Goal: Communication & Community: Answer question/provide support

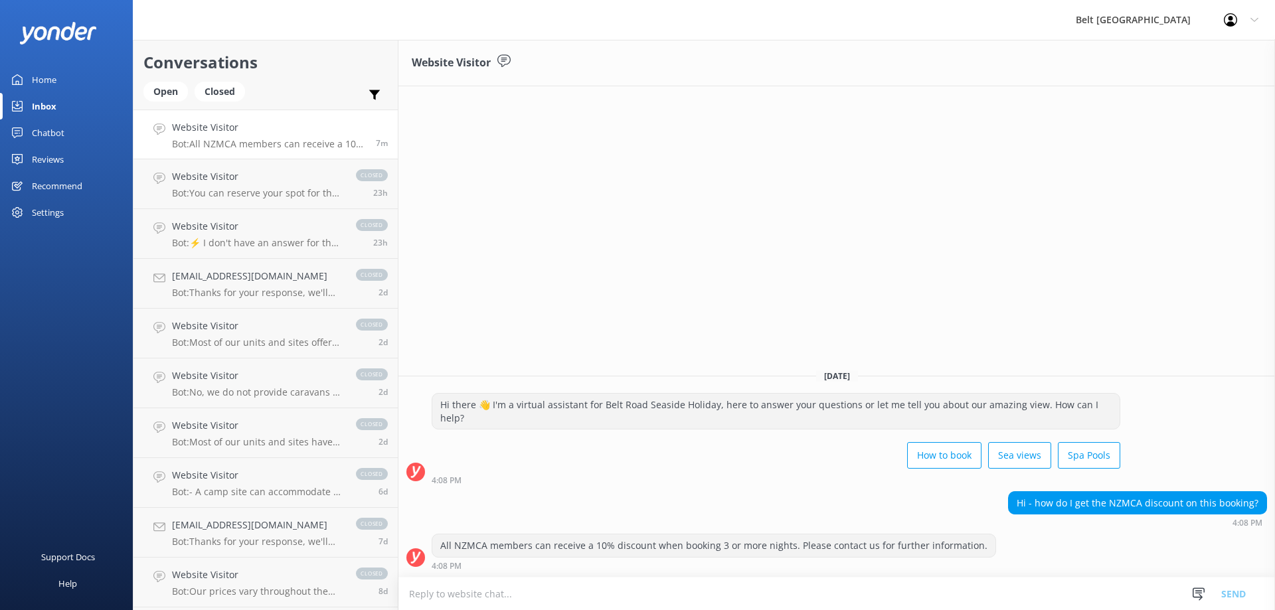
click at [730, 592] on textarea at bounding box center [837, 594] width 877 height 33
click at [548, 597] on textarea at bounding box center [837, 594] width 877 height 33
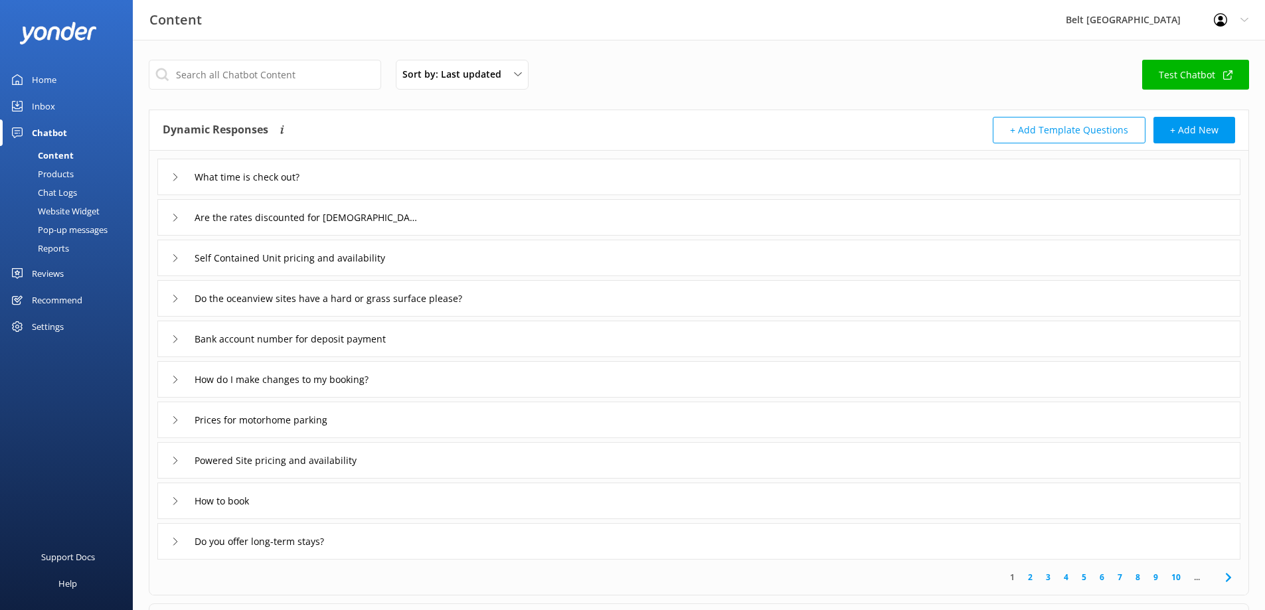
click at [54, 105] on div "Inbox" at bounding box center [43, 106] width 23 height 27
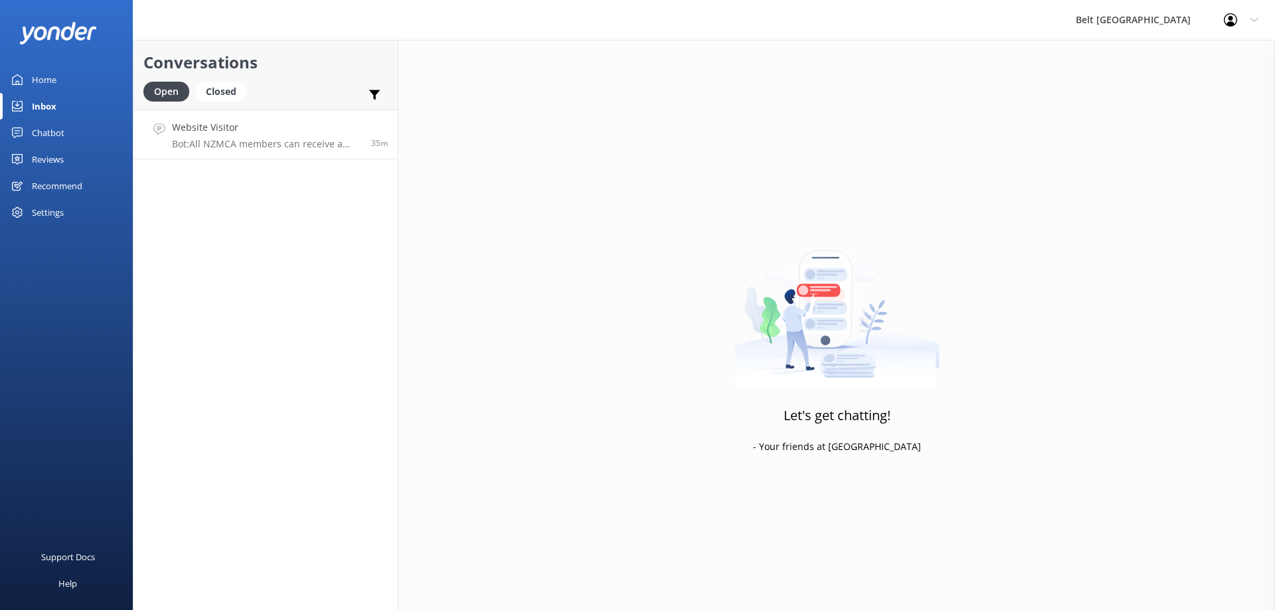
click at [219, 139] on p "Bot: All NZMCA members can receive a 10% discount when booking 3 or more nights…" at bounding box center [266, 144] width 189 height 12
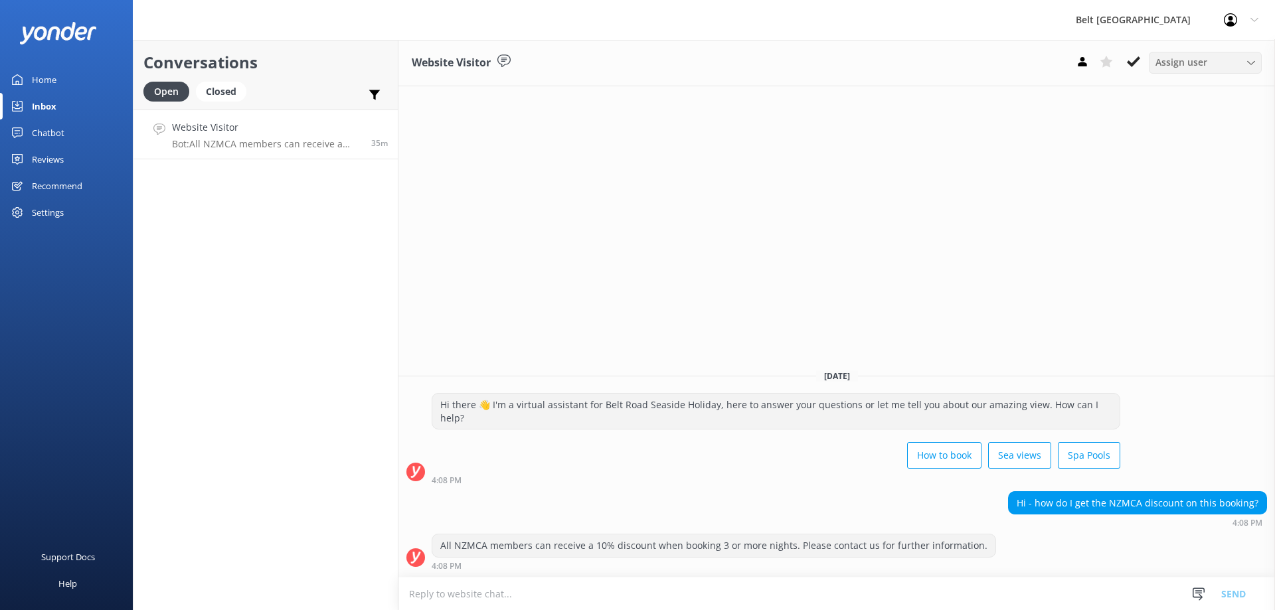
click at [1247, 65] on icon at bounding box center [1251, 63] width 8 height 8
click at [1133, 65] on use at bounding box center [1133, 61] width 13 height 11
